Goal: Task Accomplishment & Management: Use online tool/utility

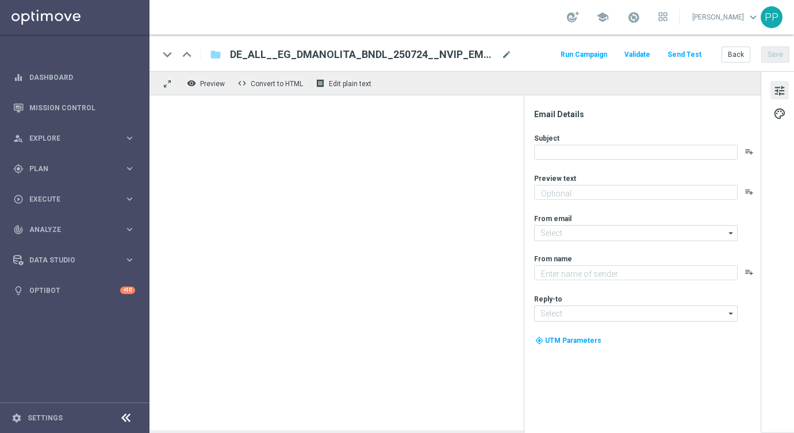
type textarea "Hol dir jetzt deinen Frühbucher-Gutschein für El Gordo!"
type textarea "Lottoland"
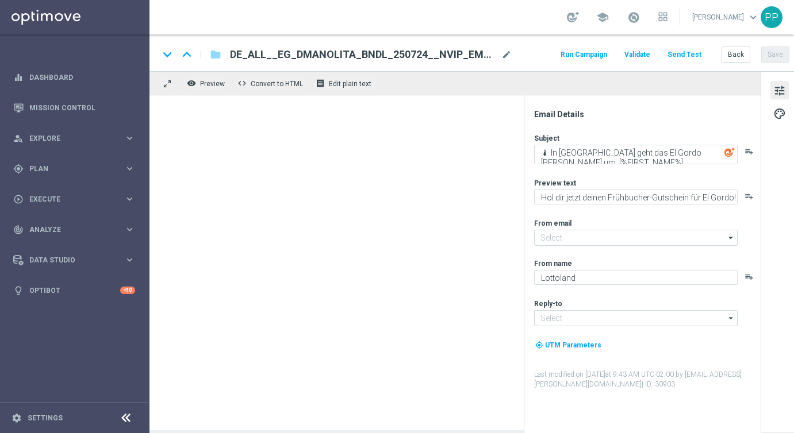
type input "[EMAIL_ADDRESS][DOMAIN_NAME]"
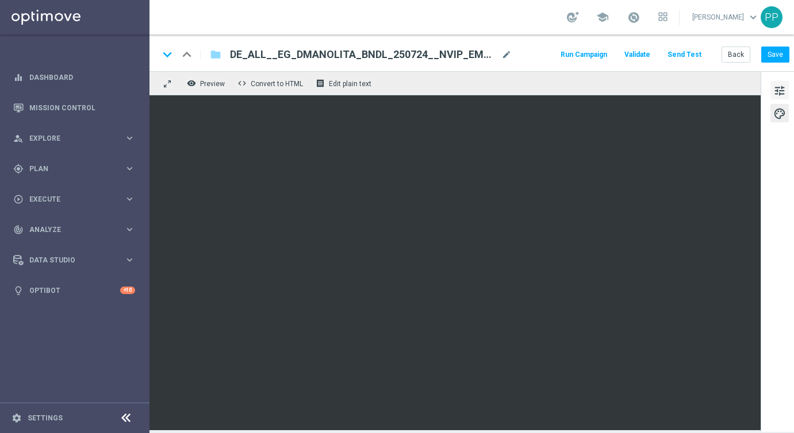
click at [776, 98] on span "tune" at bounding box center [779, 90] width 13 height 15
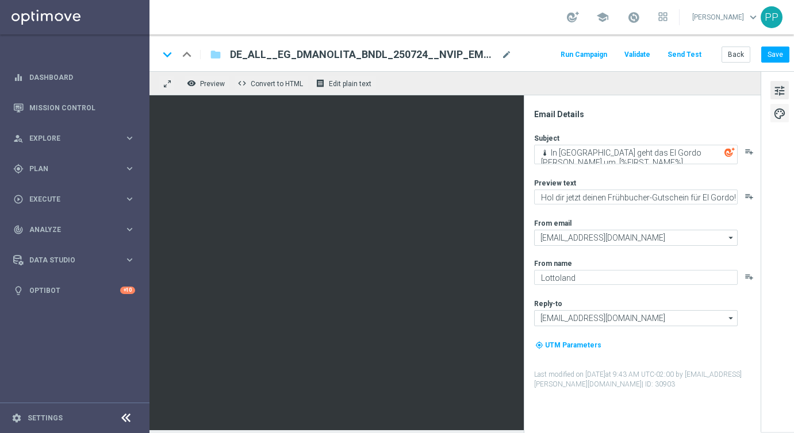
click at [782, 115] on span "palette" at bounding box center [779, 113] width 13 height 15
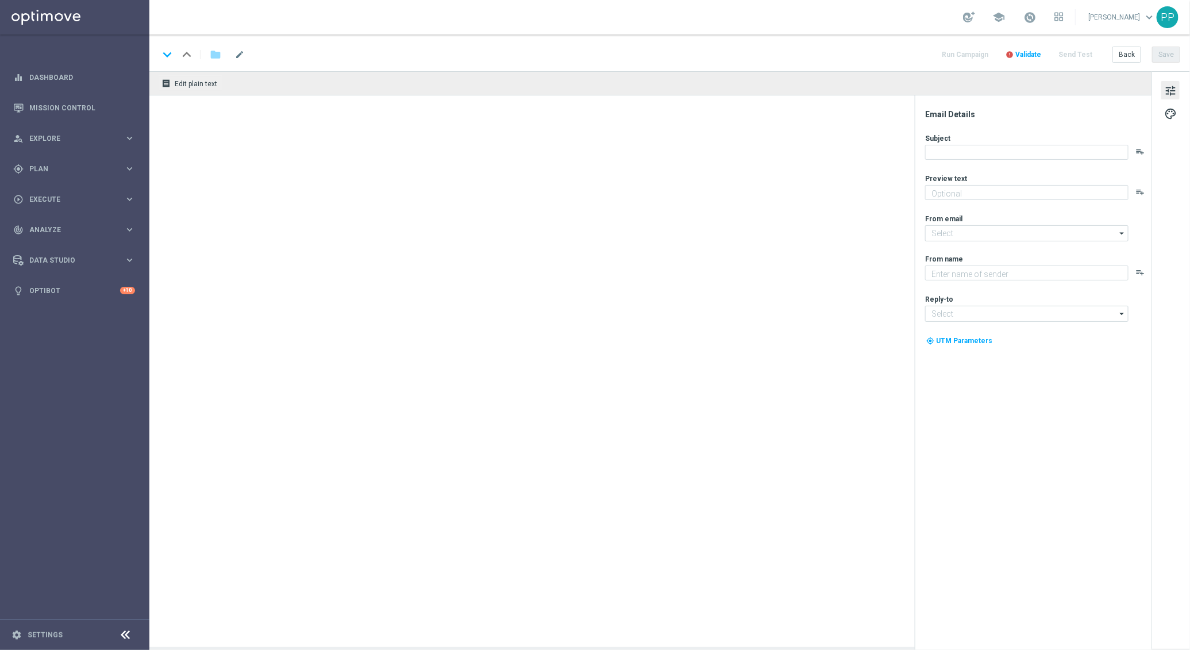
type textarea "Hol dir jetzt deinen Frühbucher-Gutschein für El Gordo!"
type textarea "Lottoland"
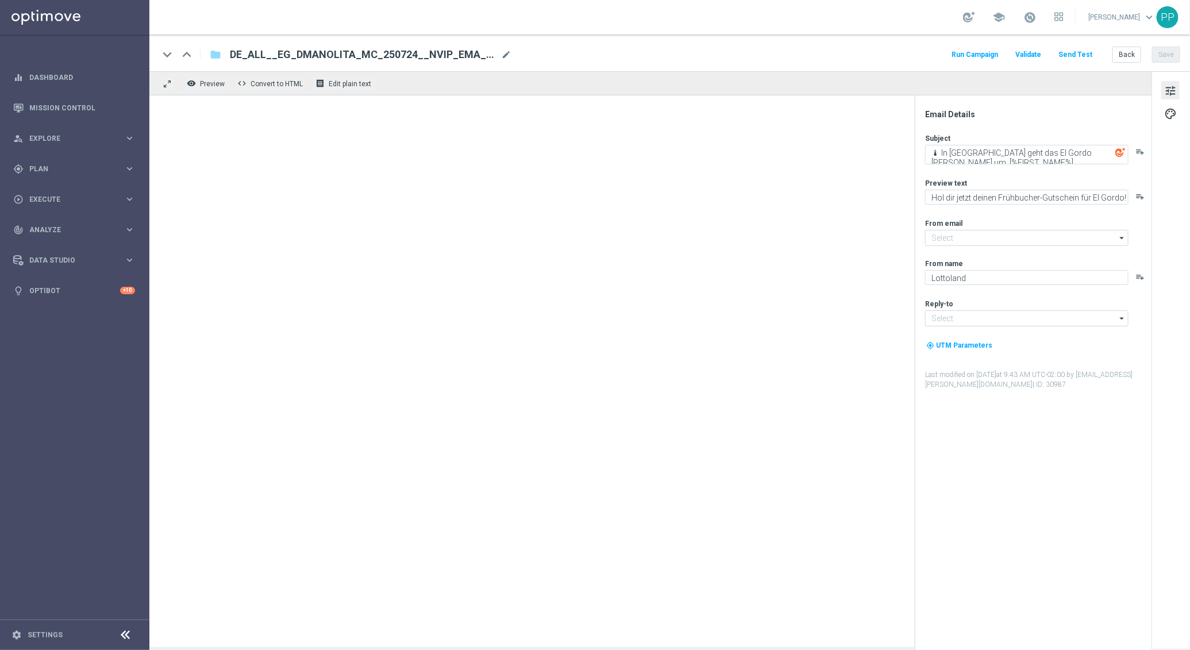
type input "[EMAIL_ADDRESS][DOMAIN_NAME]"
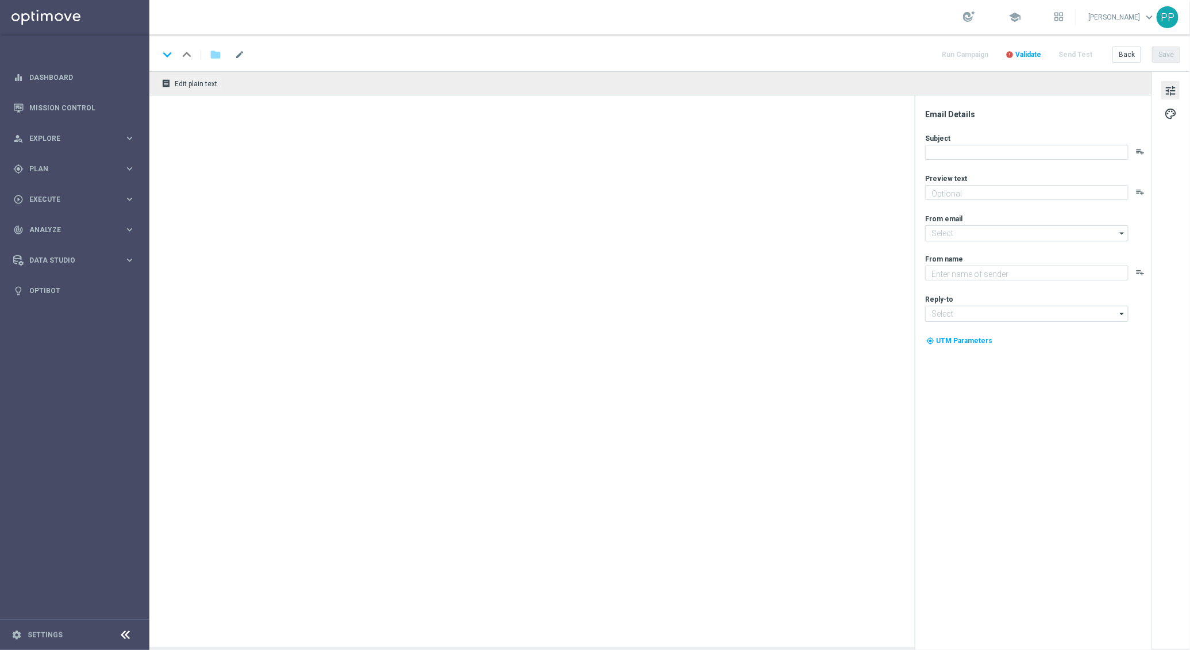
type textarea "Hol dir jetzt deinen Frühbucher-Gutschein für El Gordo!"
type textarea "Lottoland"
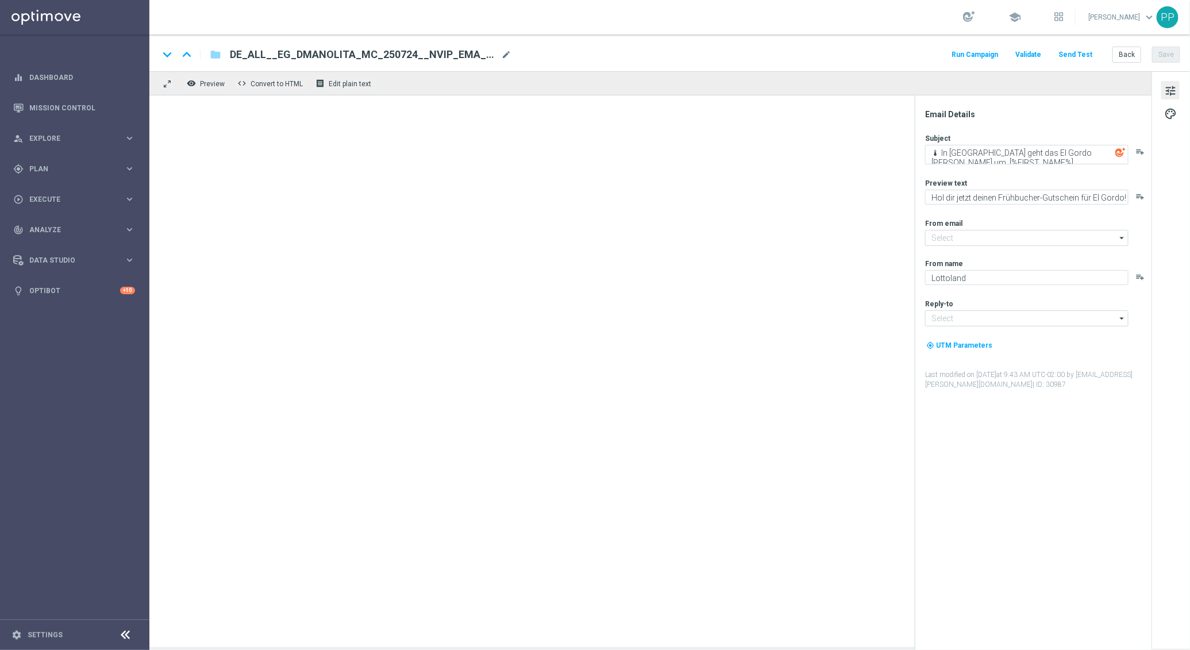
type input "[EMAIL_ADDRESS][DOMAIN_NAME]"
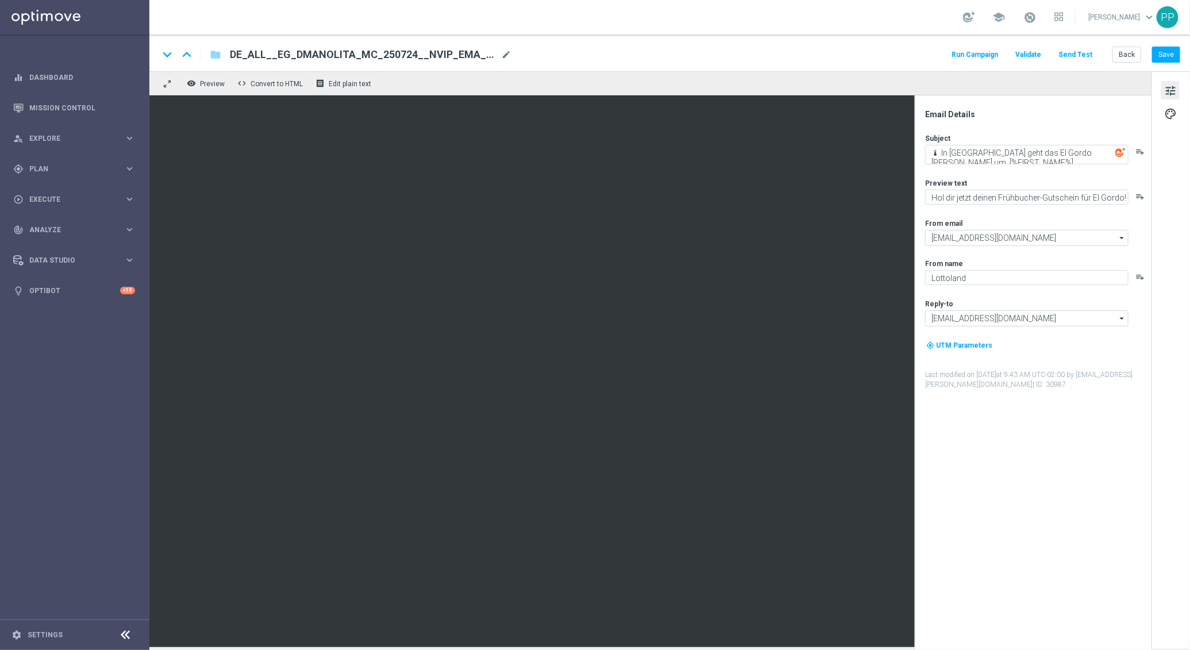
click at [1184, 183] on div "tune palette" at bounding box center [1171, 360] width 39 height 578
click at [1175, 107] on span "palette" at bounding box center [1170, 113] width 13 height 15
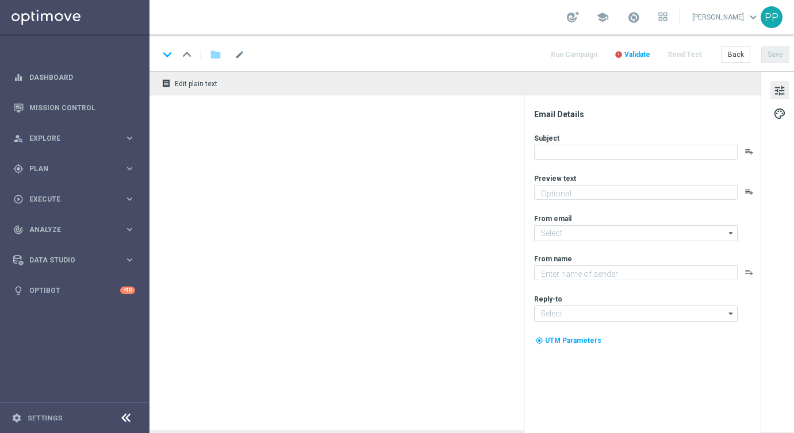
type textarea "Hol dir jetzt deinen Frühbucher-Gutschein für El Gordo!"
type textarea "Millionaires' Club"
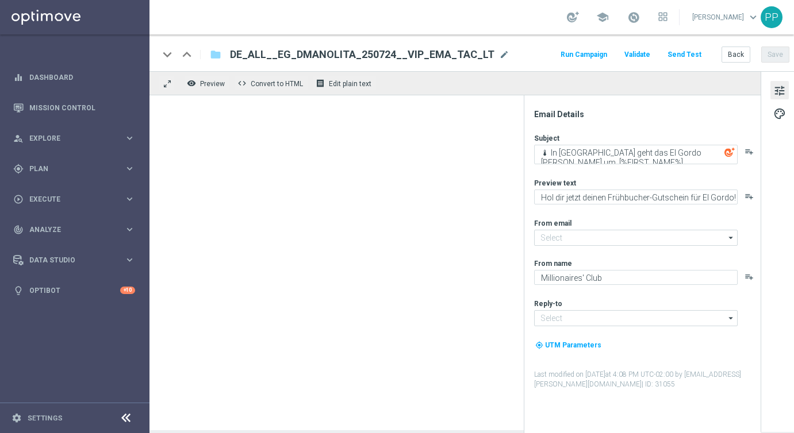
type input "[EMAIL_ADDRESS][DOMAIN_NAME]"
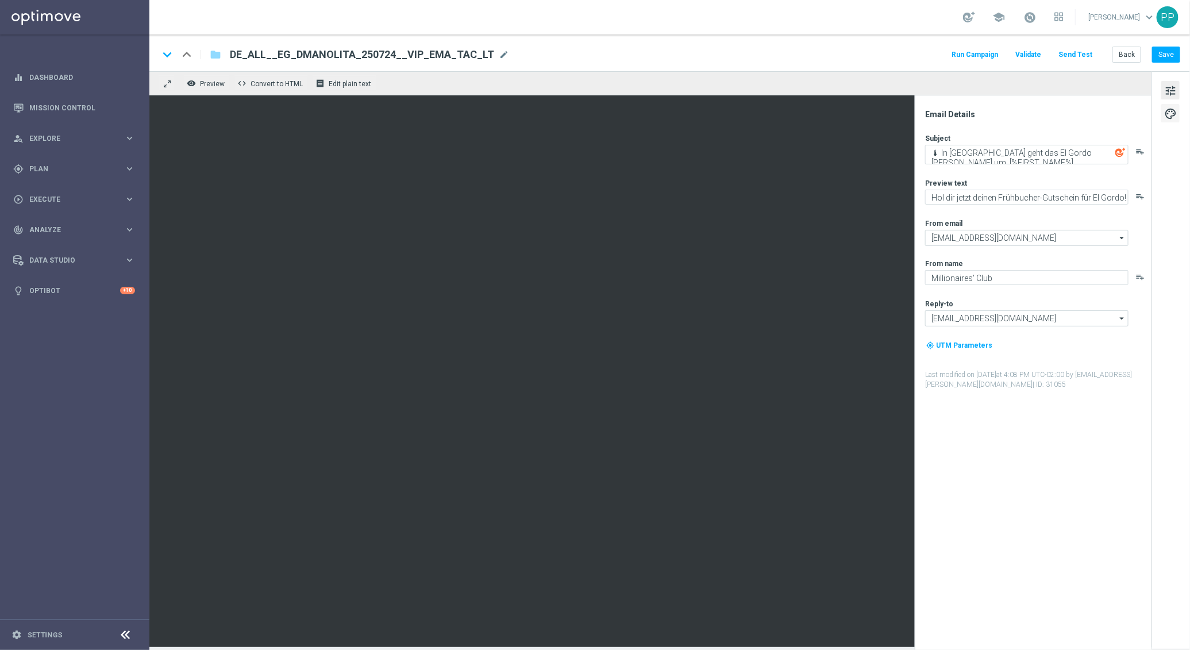
click at [793, 112] on span "palette" at bounding box center [1170, 113] width 13 height 15
